Goal: Information Seeking & Learning: Learn about a topic

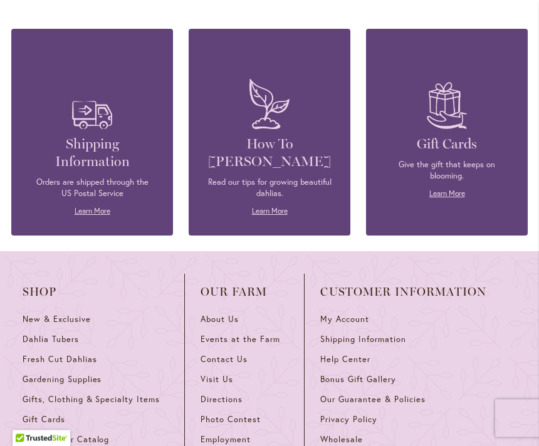
scroll to position [3141, 0]
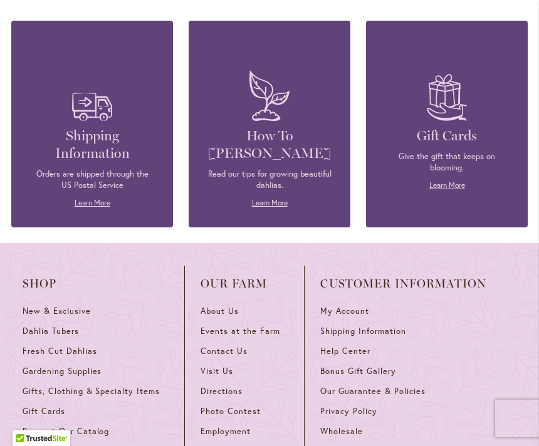
click at [269, 326] on span "Events at the Farm" at bounding box center [240, 331] width 79 height 11
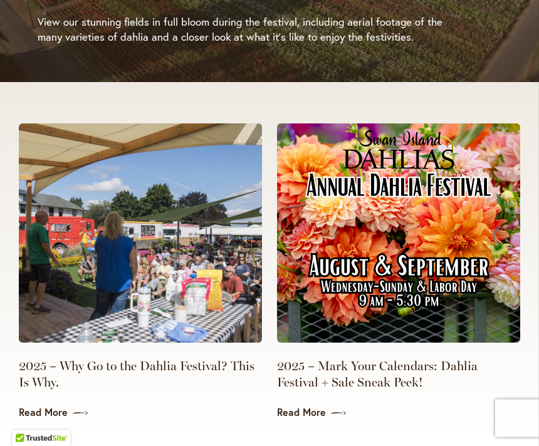
scroll to position [2653, 0]
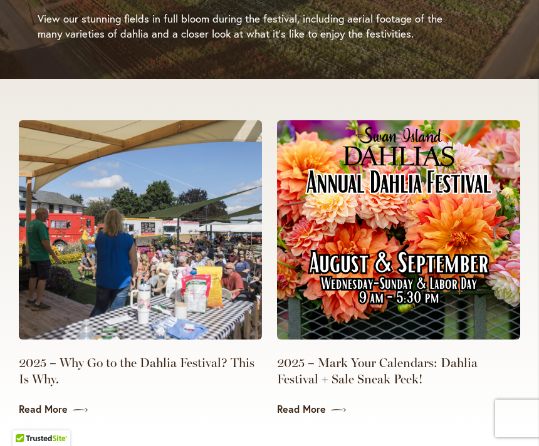
click at [70, 404] on span at bounding box center [78, 410] width 20 height 13
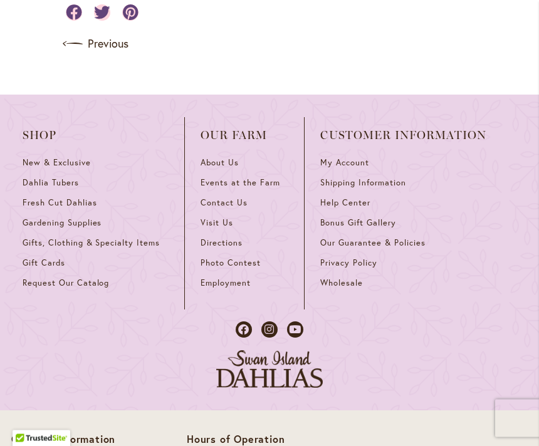
scroll to position [1267, 0]
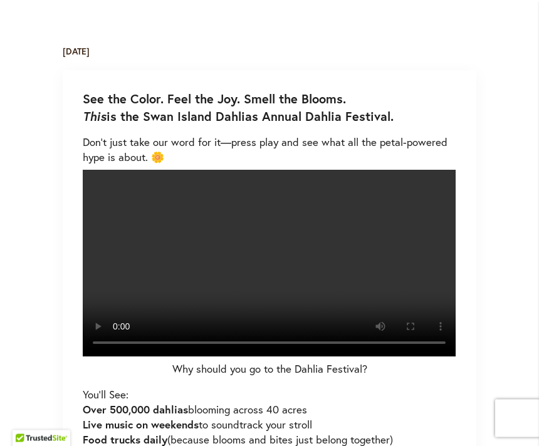
scroll to position [335, 0]
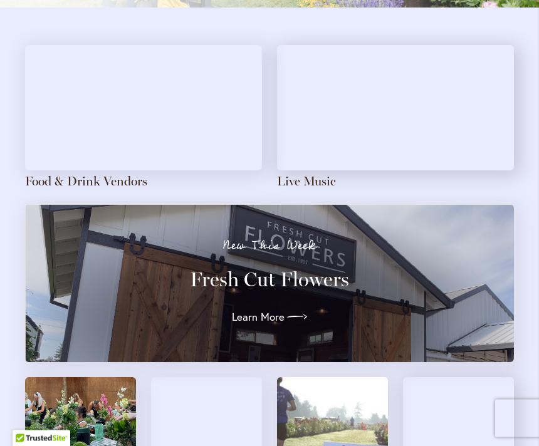
scroll to position [1206, 0]
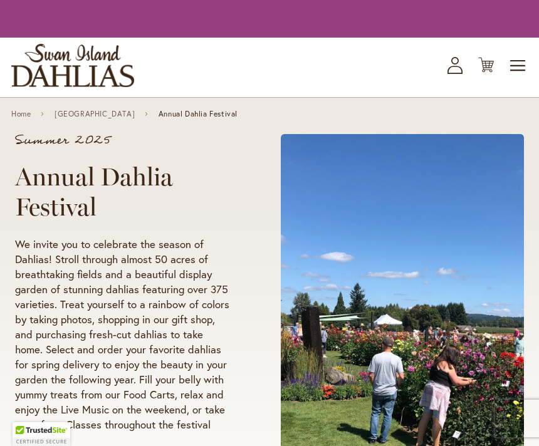
scroll to position [3178, 0]
